Goal: Task Accomplishment & Management: Use online tool/utility

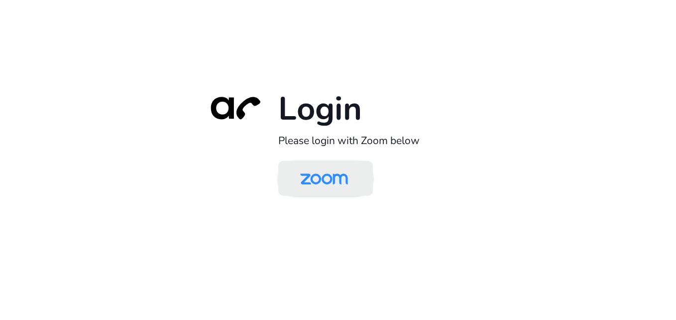
click at [349, 180] on img at bounding box center [324, 179] width 69 height 32
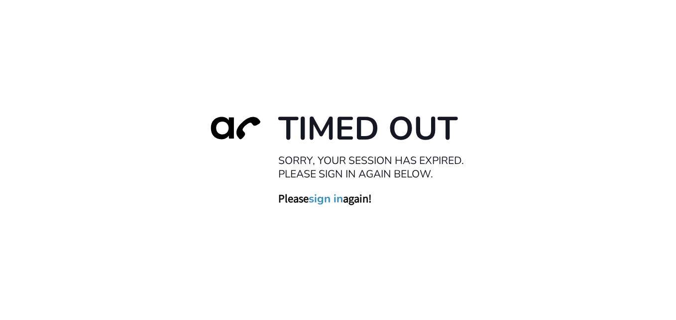
click at [330, 201] on link "sign in" at bounding box center [326, 199] width 34 height 14
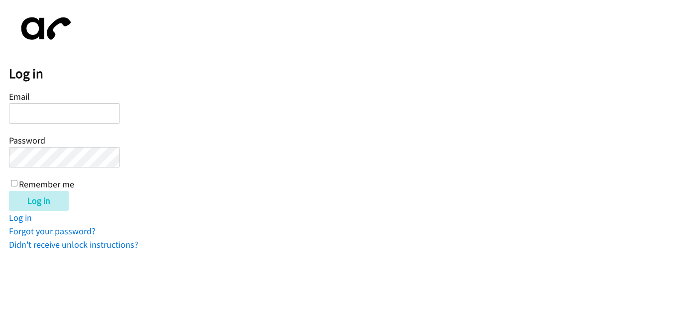
click at [112, 115] on input "Email" at bounding box center [64, 113] width 111 height 20
type input "amanda.mcmanus@directit.com.au"
click at [9, 191] on input "Log in" at bounding box center [39, 201] width 60 height 20
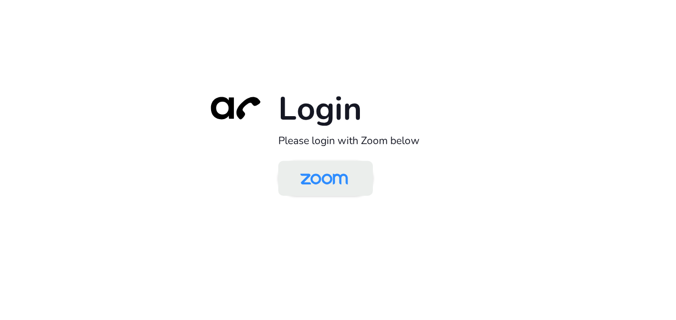
click at [340, 176] on img at bounding box center [324, 179] width 69 height 32
click at [324, 169] on img at bounding box center [324, 179] width 69 height 32
click at [356, 184] on img at bounding box center [324, 179] width 69 height 32
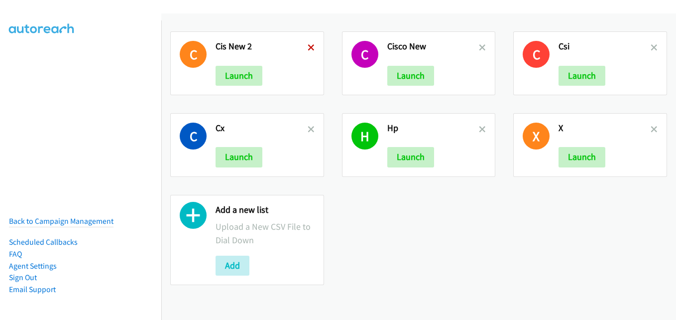
click at [311, 47] on icon at bounding box center [311, 48] width 7 height 7
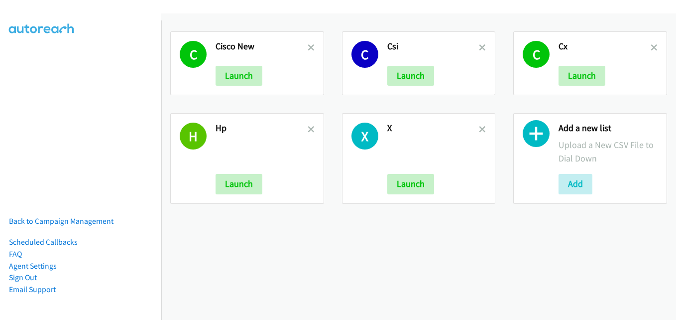
click at [311, 47] on icon at bounding box center [311, 48] width 7 height 7
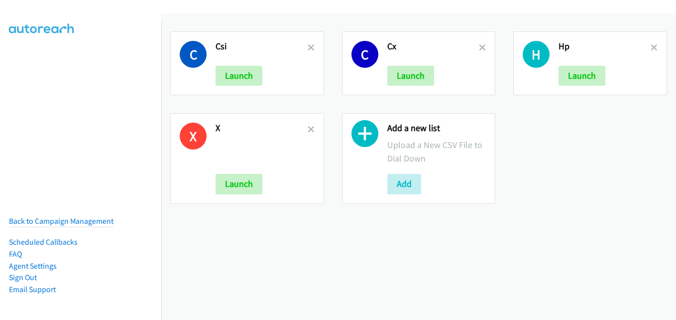
click at [311, 47] on icon at bounding box center [311, 48] width 7 height 7
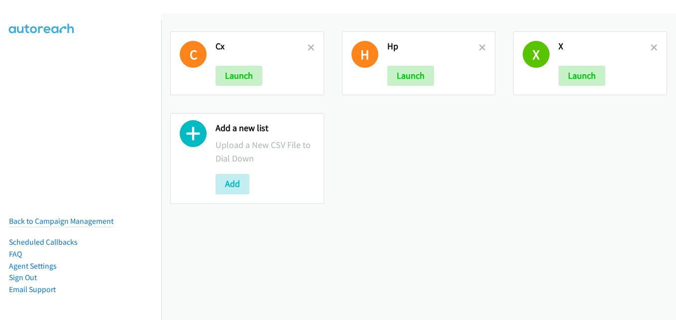
click at [311, 47] on icon at bounding box center [311, 48] width 7 height 7
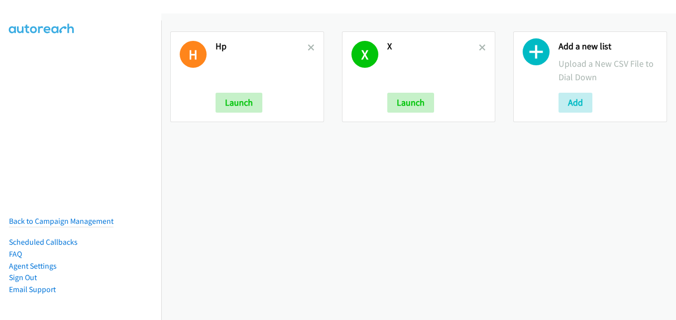
click at [311, 47] on icon at bounding box center [311, 48] width 7 height 7
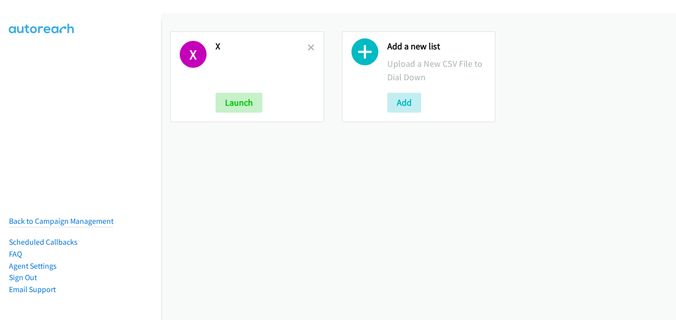
click at [311, 47] on icon at bounding box center [311, 48] width 7 height 7
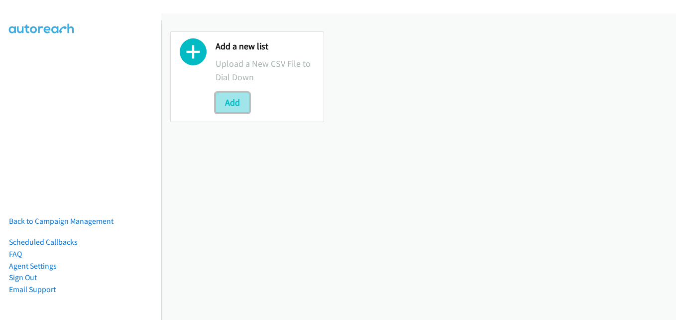
click at [240, 103] on button "Add" at bounding box center [233, 103] width 34 height 20
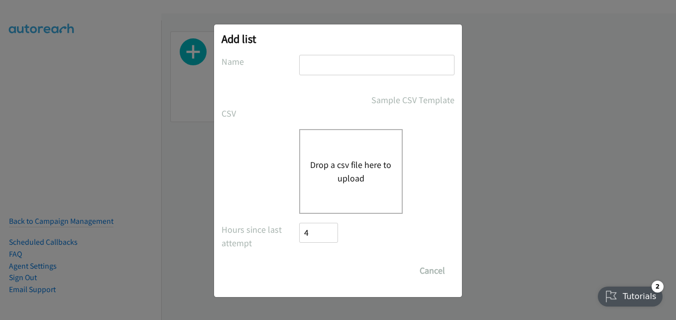
click at [369, 158] on button "Drop a csv file here to upload" at bounding box center [351, 171] width 82 height 27
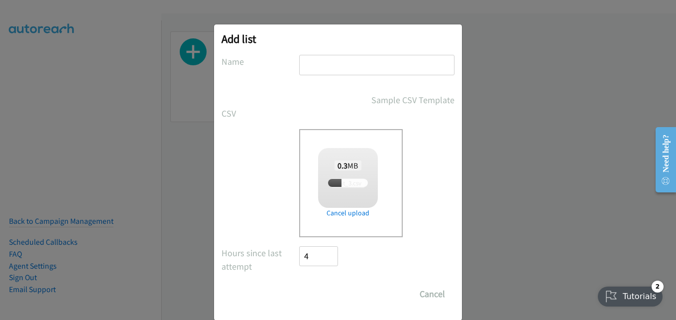
click at [361, 68] on input "text" at bounding box center [376, 65] width 155 height 20
checkbox input "true"
click at [342, 43] on h2 "Add list" at bounding box center [337, 39] width 233 height 14
click at [332, 60] on input "text" at bounding box center [376, 65] width 155 height 20
type input "zoom"
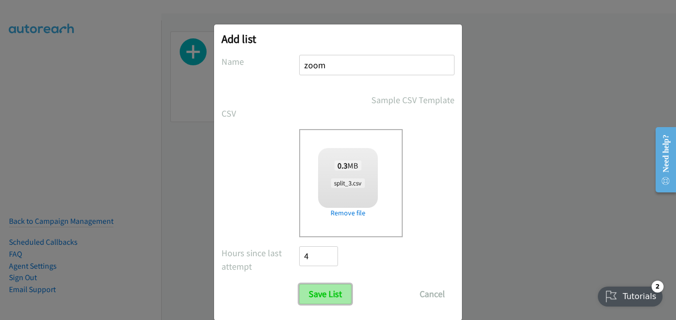
click at [327, 293] on input "Save List" at bounding box center [325, 294] width 52 height 20
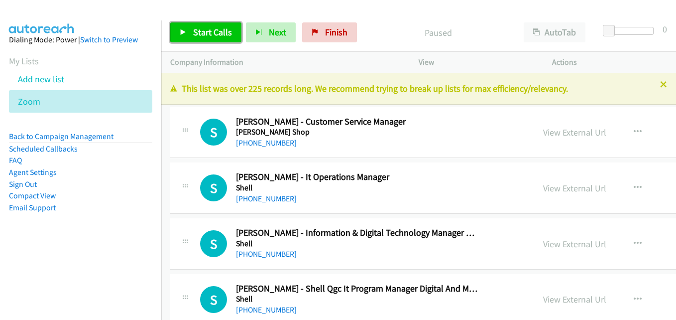
click at [210, 32] on span "Start Calls" at bounding box center [212, 31] width 39 height 11
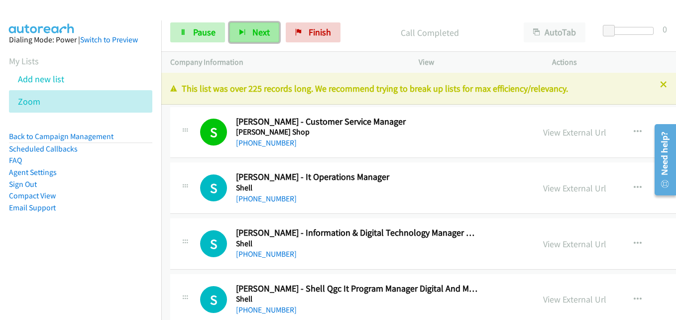
click at [250, 27] on button "Next" at bounding box center [254, 32] width 50 height 20
click at [259, 31] on span "Next" at bounding box center [260, 31] width 17 height 11
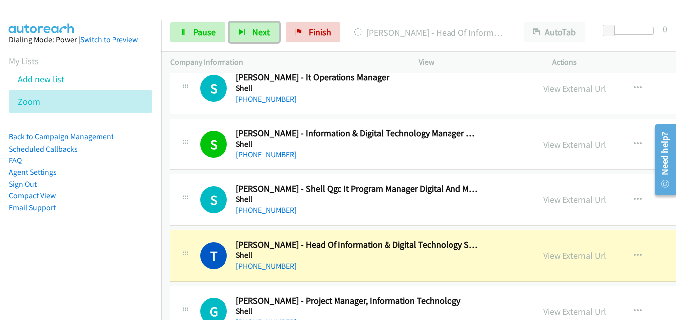
scroll to position [199, 0]
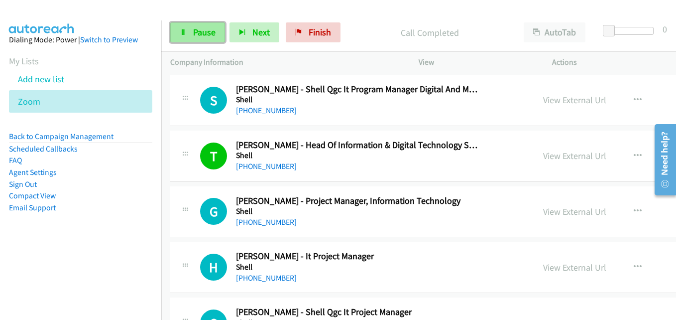
click at [189, 33] on link "Pause" at bounding box center [197, 32] width 55 height 20
